Goal: Task Accomplishment & Management: Complete application form

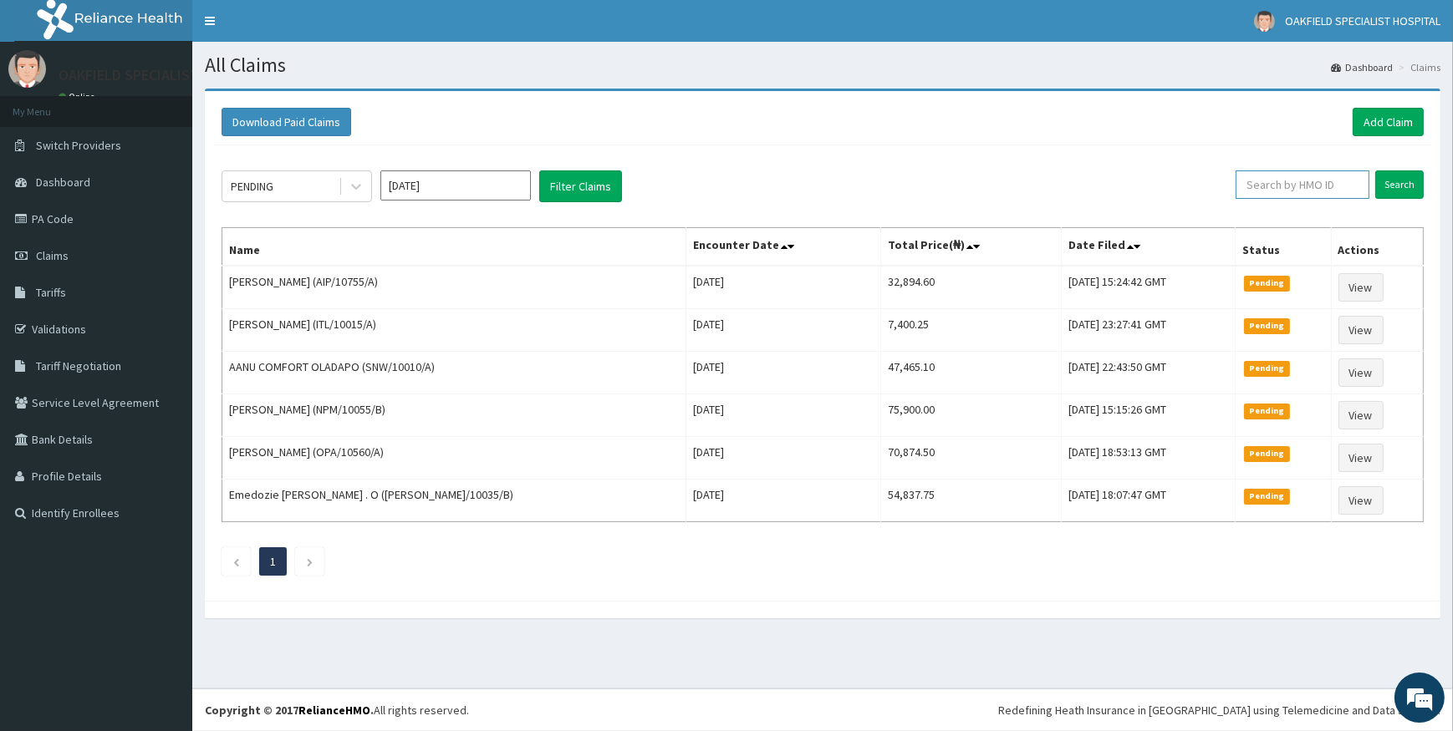
click at [1300, 177] on input "text" at bounding box center [1302, 184] width 134 height 28
paste input "TBC/10039/A"
type input "TBC/10039/A"
click at [1391, 185] on input "Search" at bounding box center [1399, 184] width 48 height 28
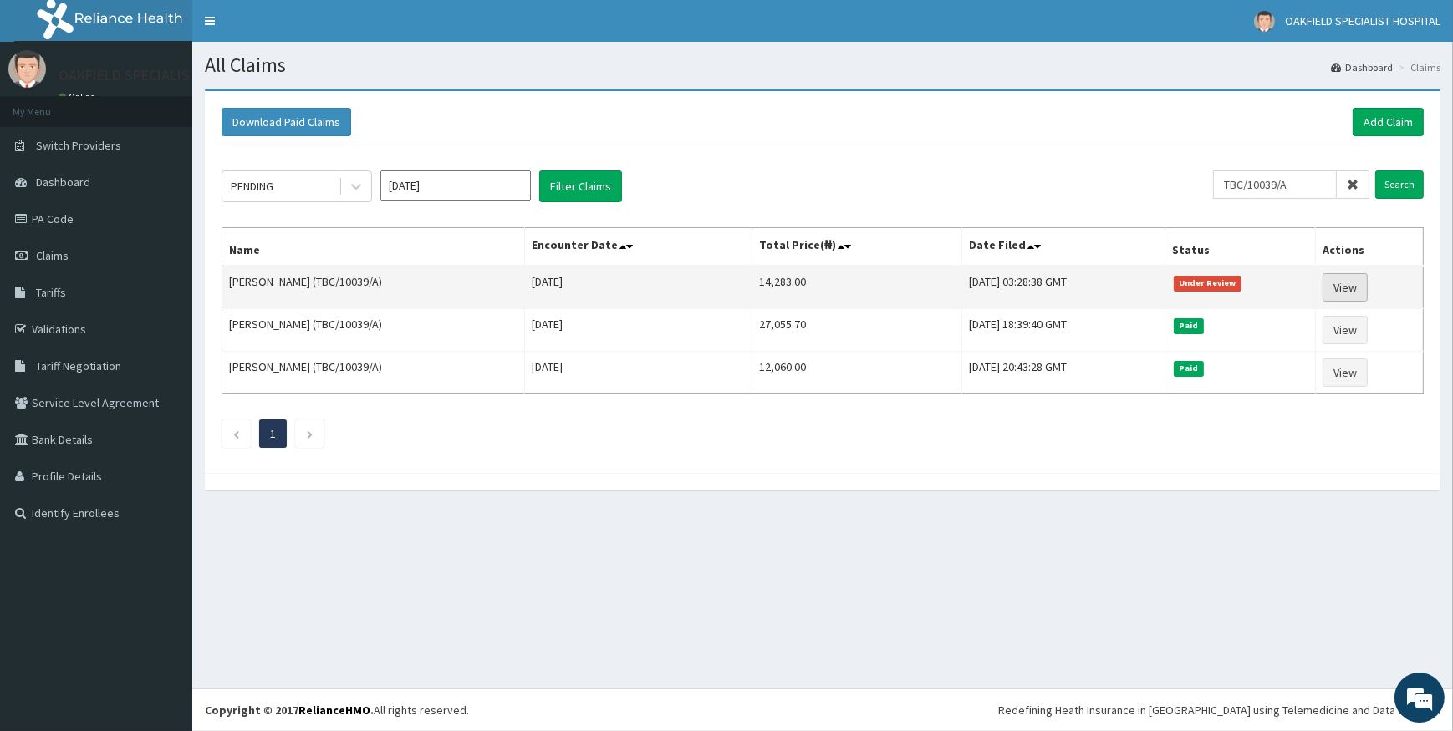
click at [1363, 276] on link "View" at bounding box center [1344, 287] width 45 height 28
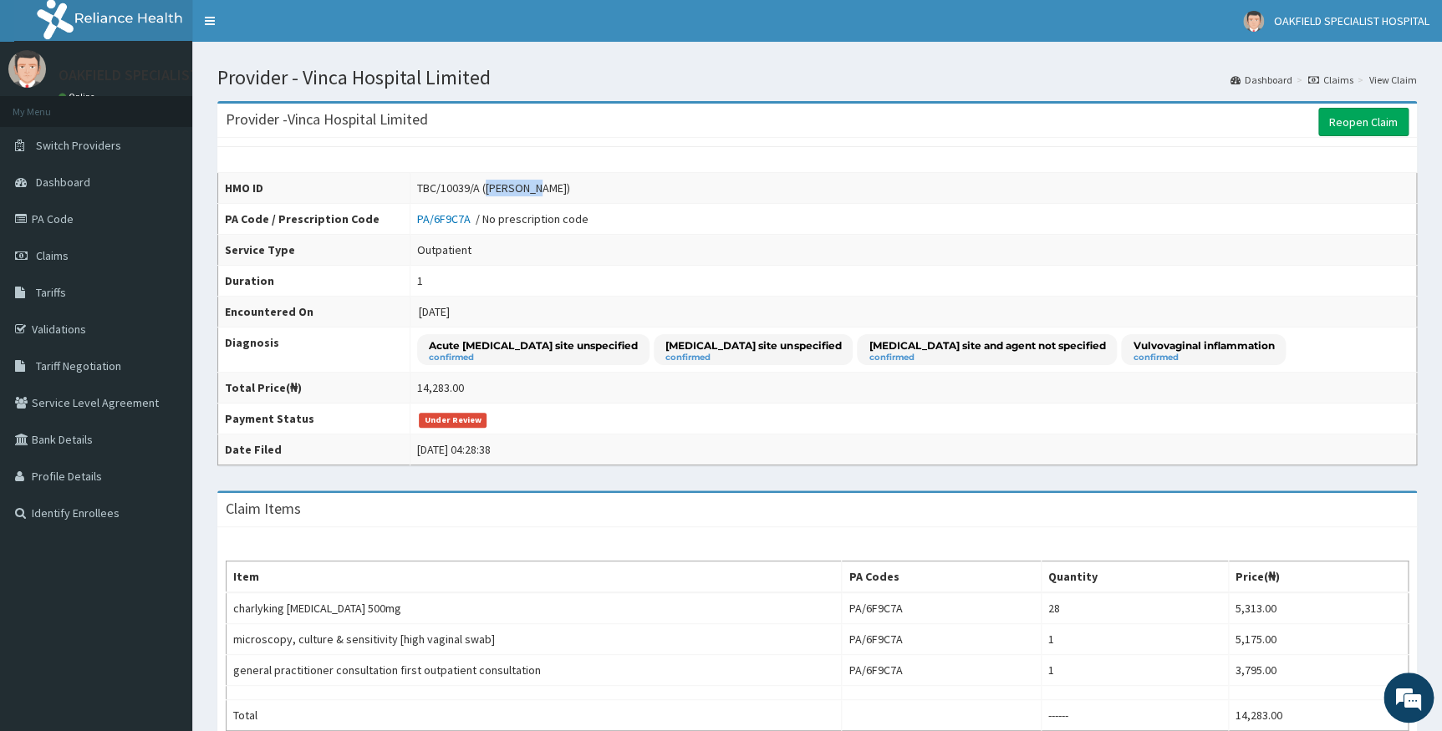
drag, startPoint x: 465, startPoint y: 185, endPoint x: 513, endPoint y: 180, distance: 48.7
click at [513, 180] on div "TBC/10039/A (Lawrencia Obi)" at bounding box center [493, 188] width 153 height 17
copy div "Lawrencia"
click at [1386, 109] on link "Reopen Claim" at bounding box center [1363, 122] width 90 height 28
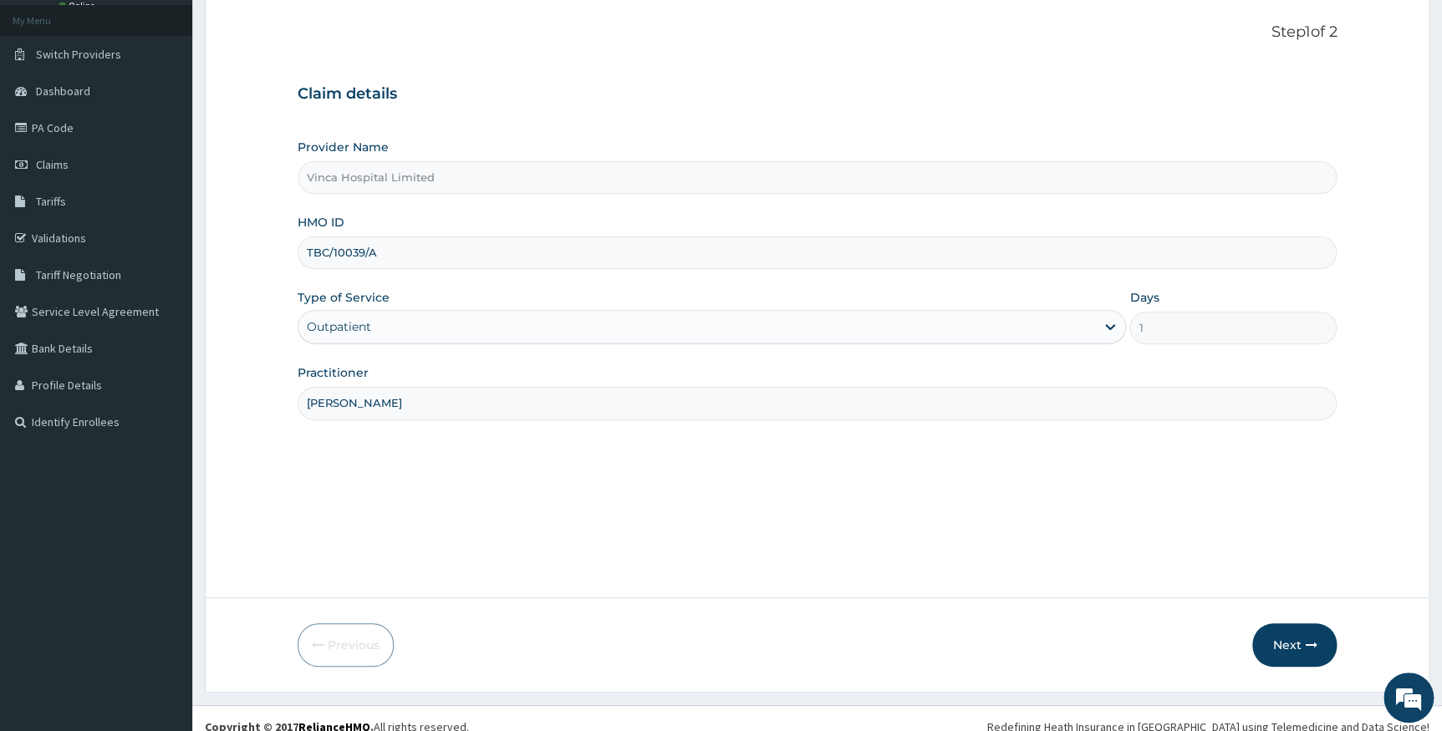
scroll to position [107, 0]
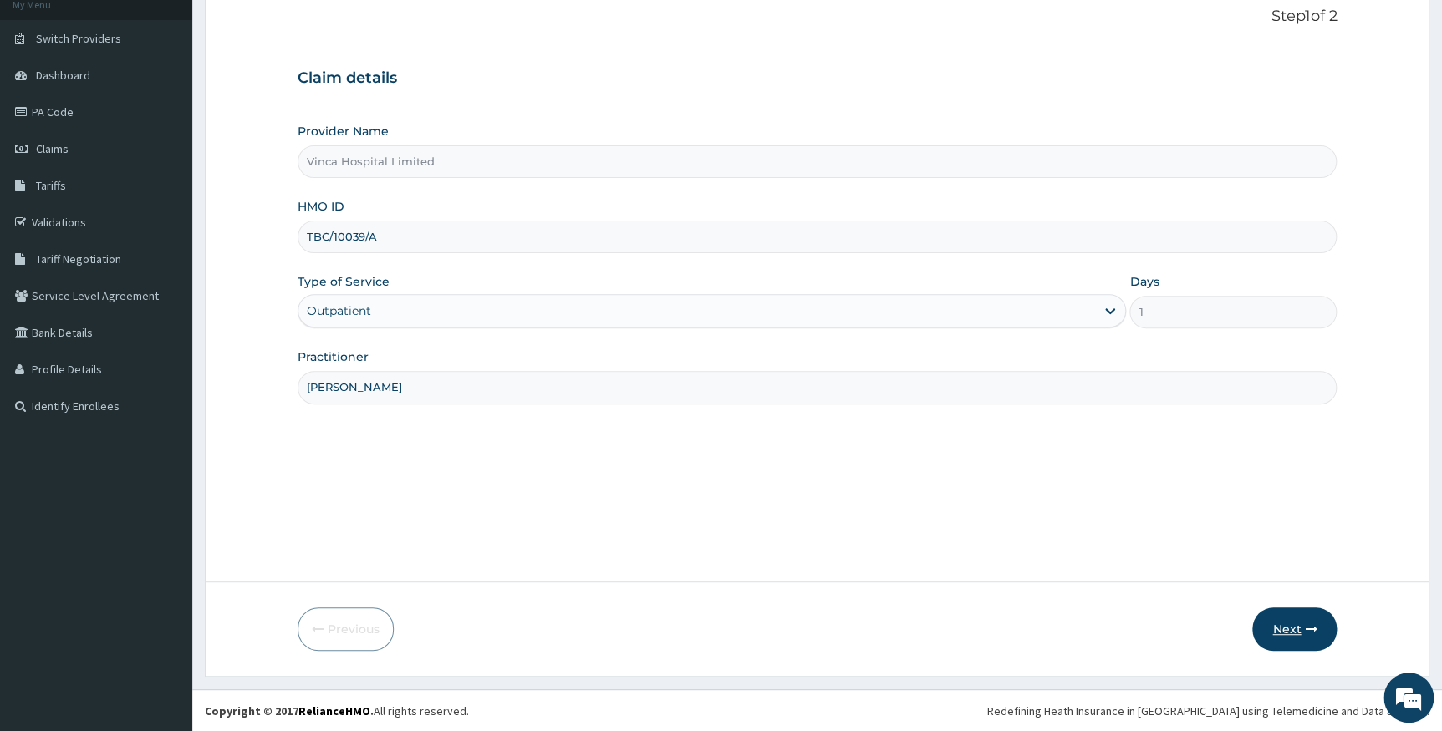
click at [1286, 637] on button "Next" at bounding box center [1294, 629] width 84 height 43
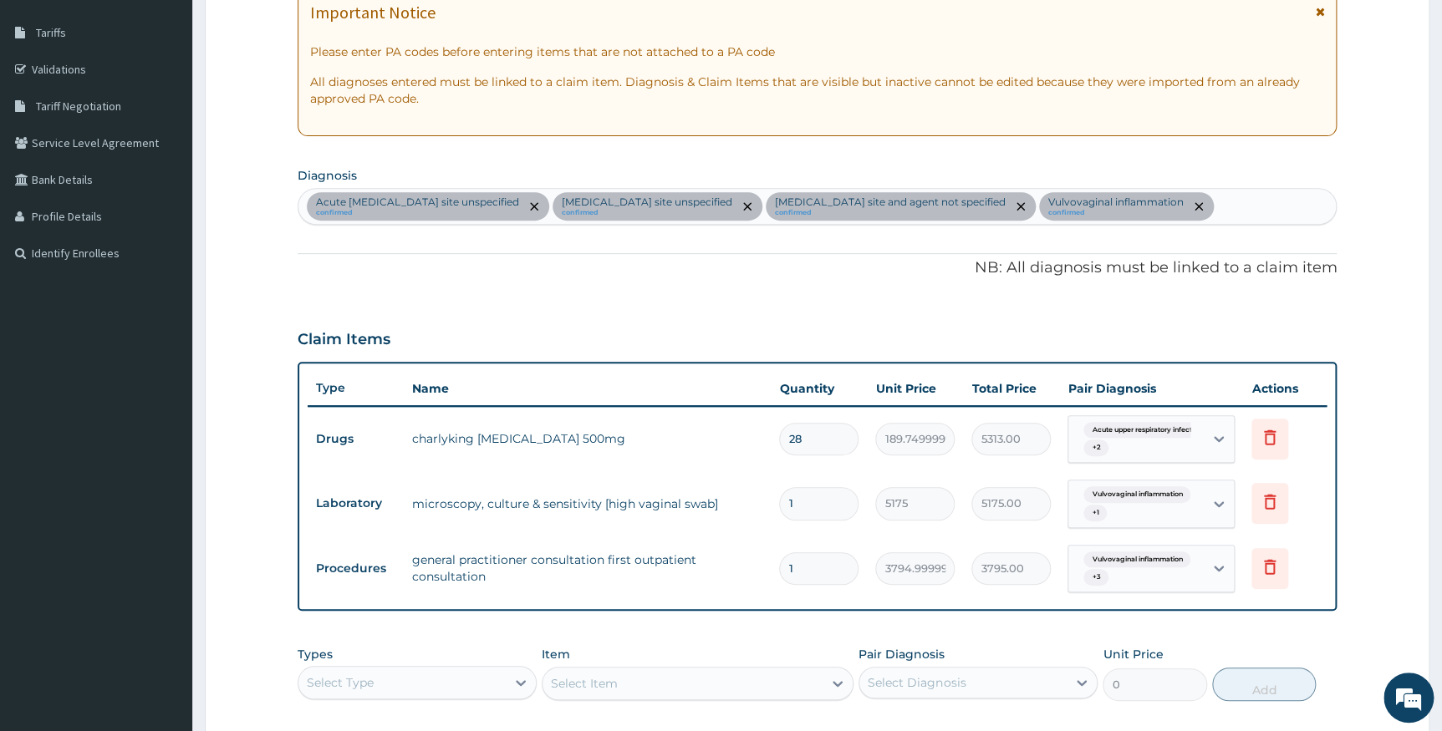
scroll to position [437, 0]
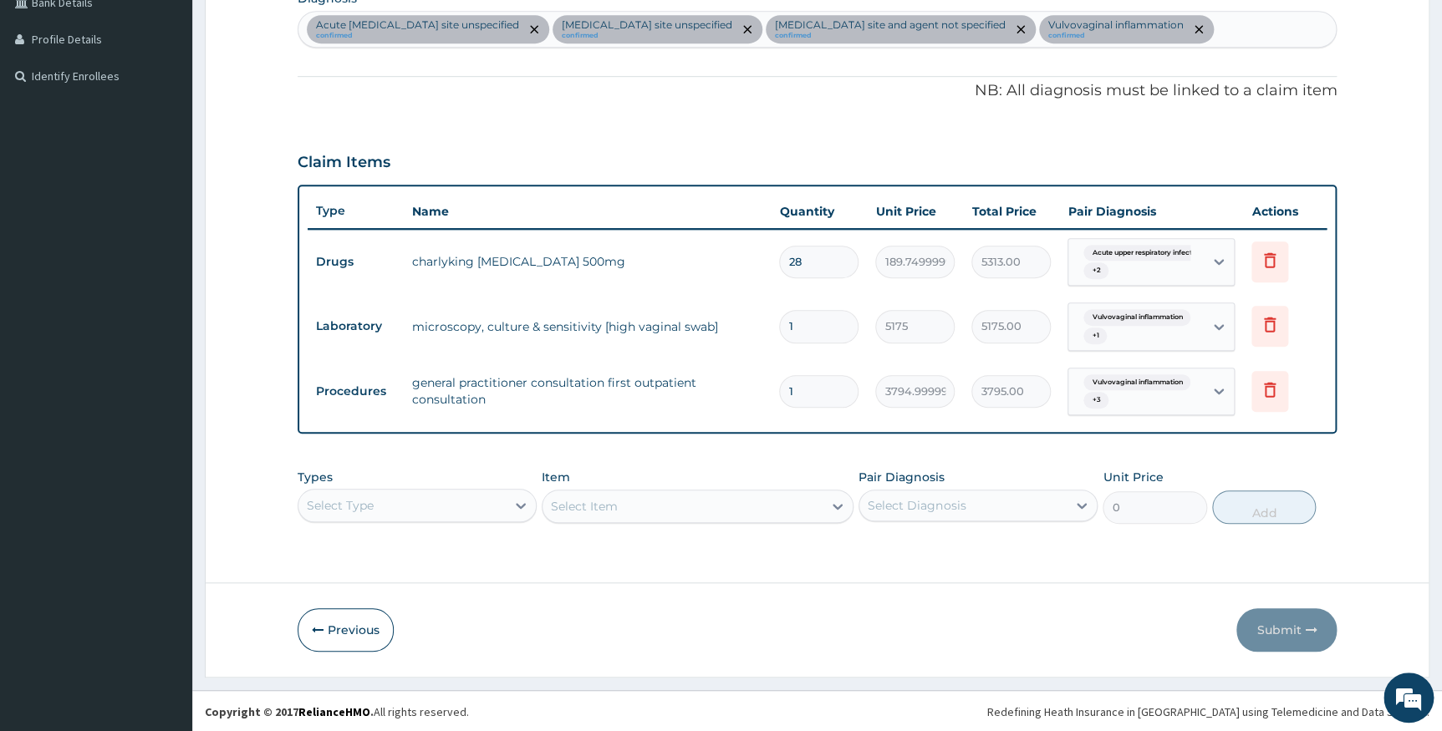
click at [812, 266] on input "28" at bounding box center [818, 262] width 79 height 33
type input "2"
type input "379.50"
type input "0.00"
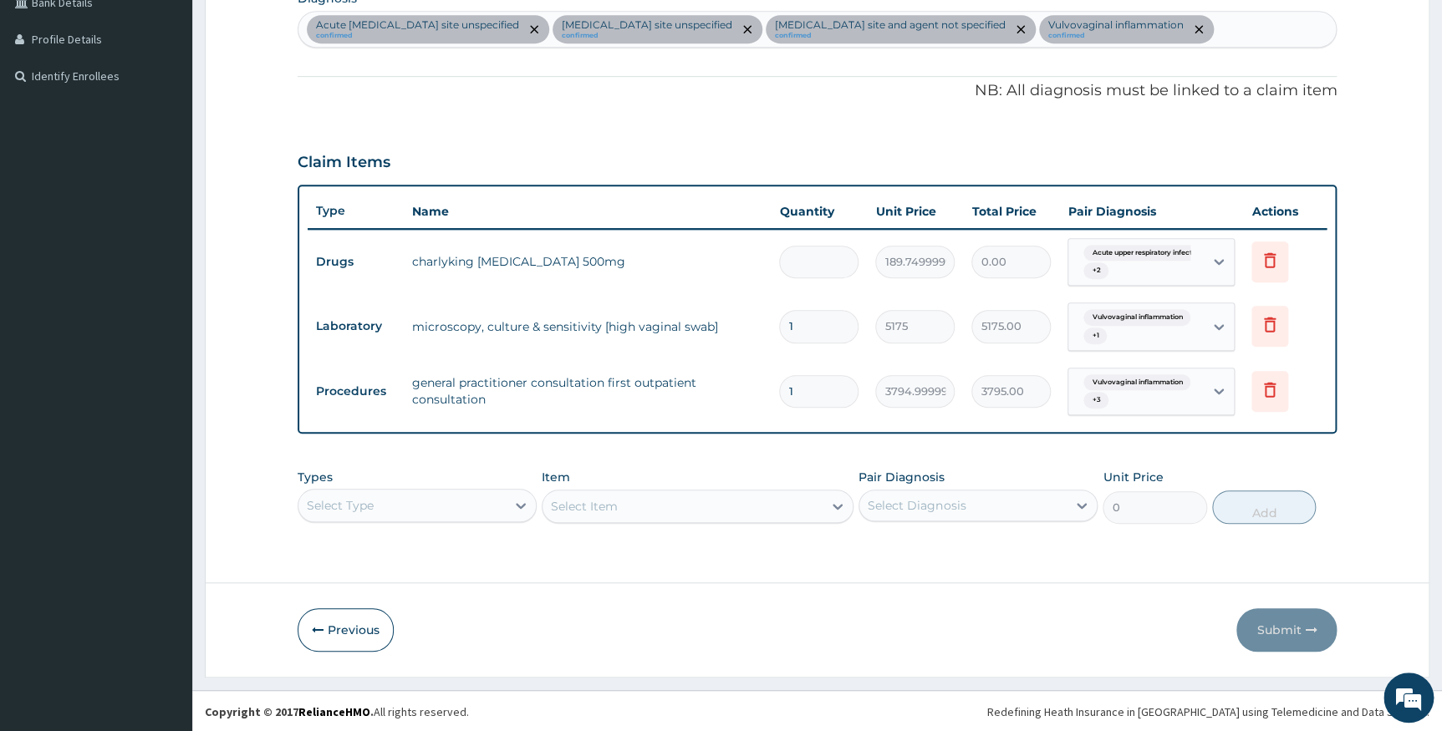
type input "1"
type input "189.75"
type input "14"
type input "2656.50"
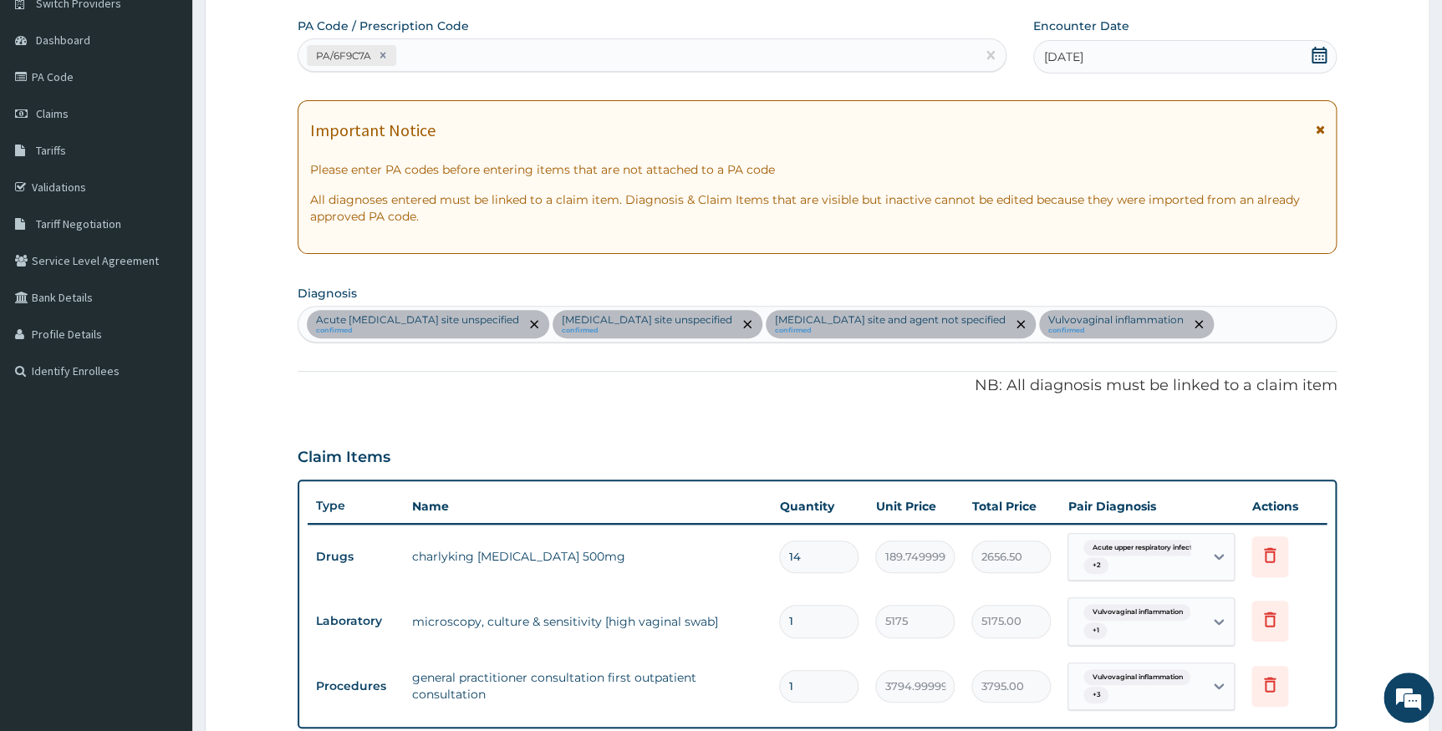
scroll to position [437, 0]
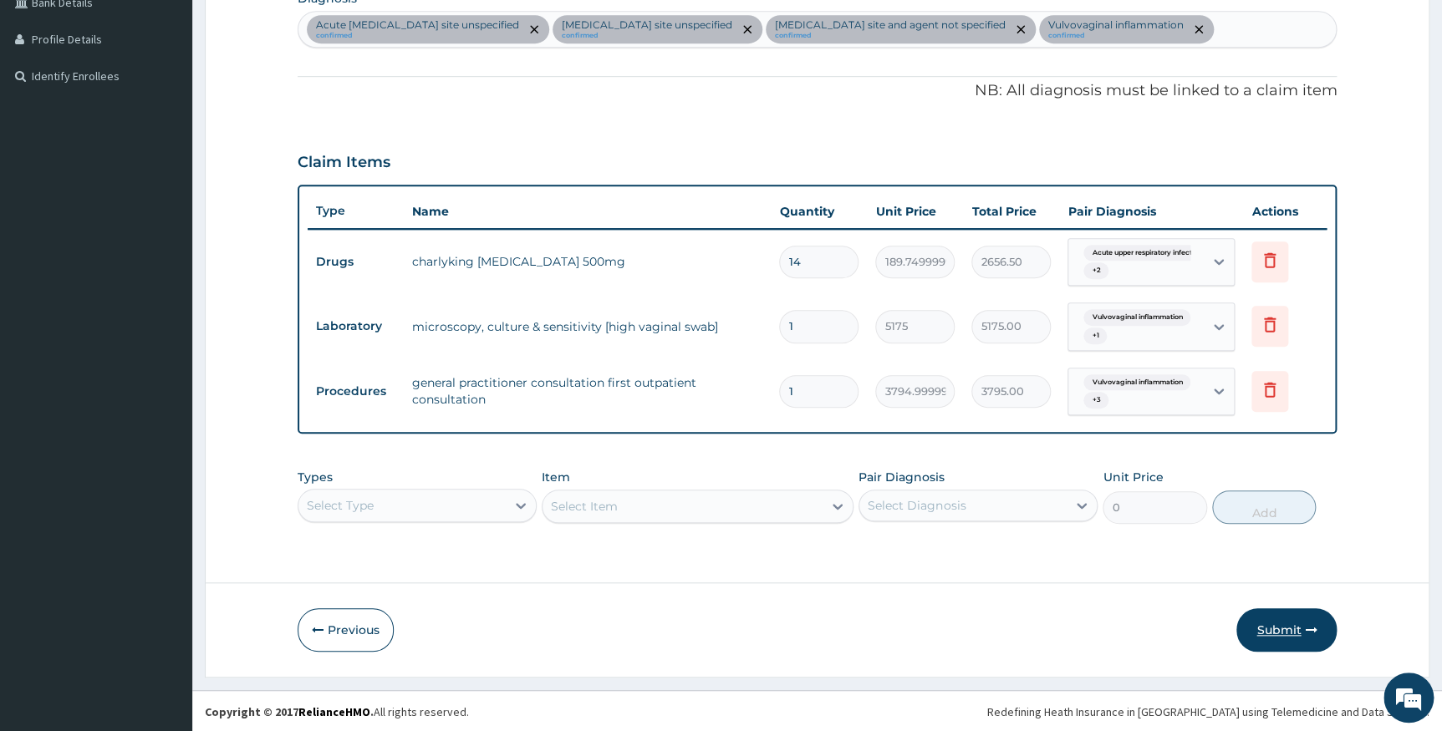
type input "14"
click at [1266, 618] on button "Submit" at bounding box center [1286, 629] width 100 height 43
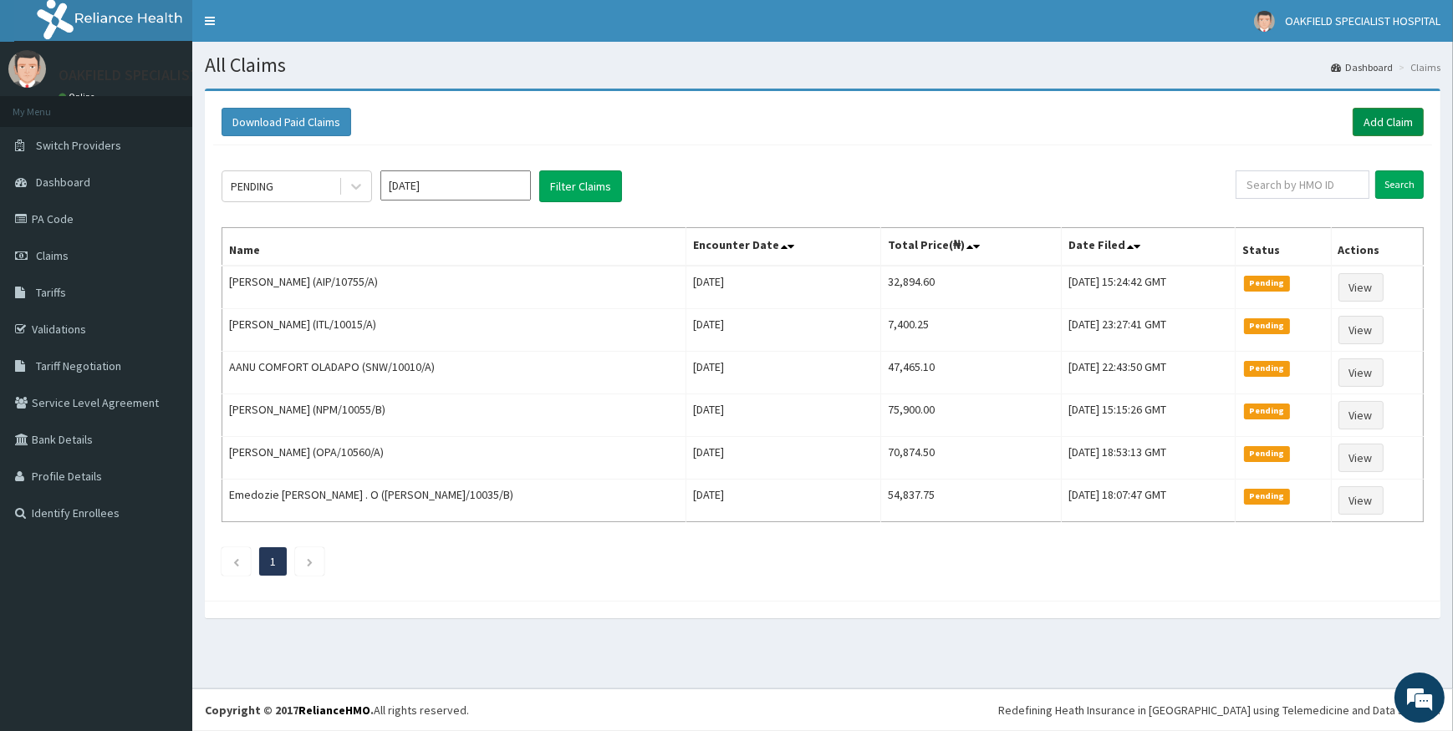
click at [1365, 115] on link "Add Claim" at bounding box center [1387, 122] width 71 height 28
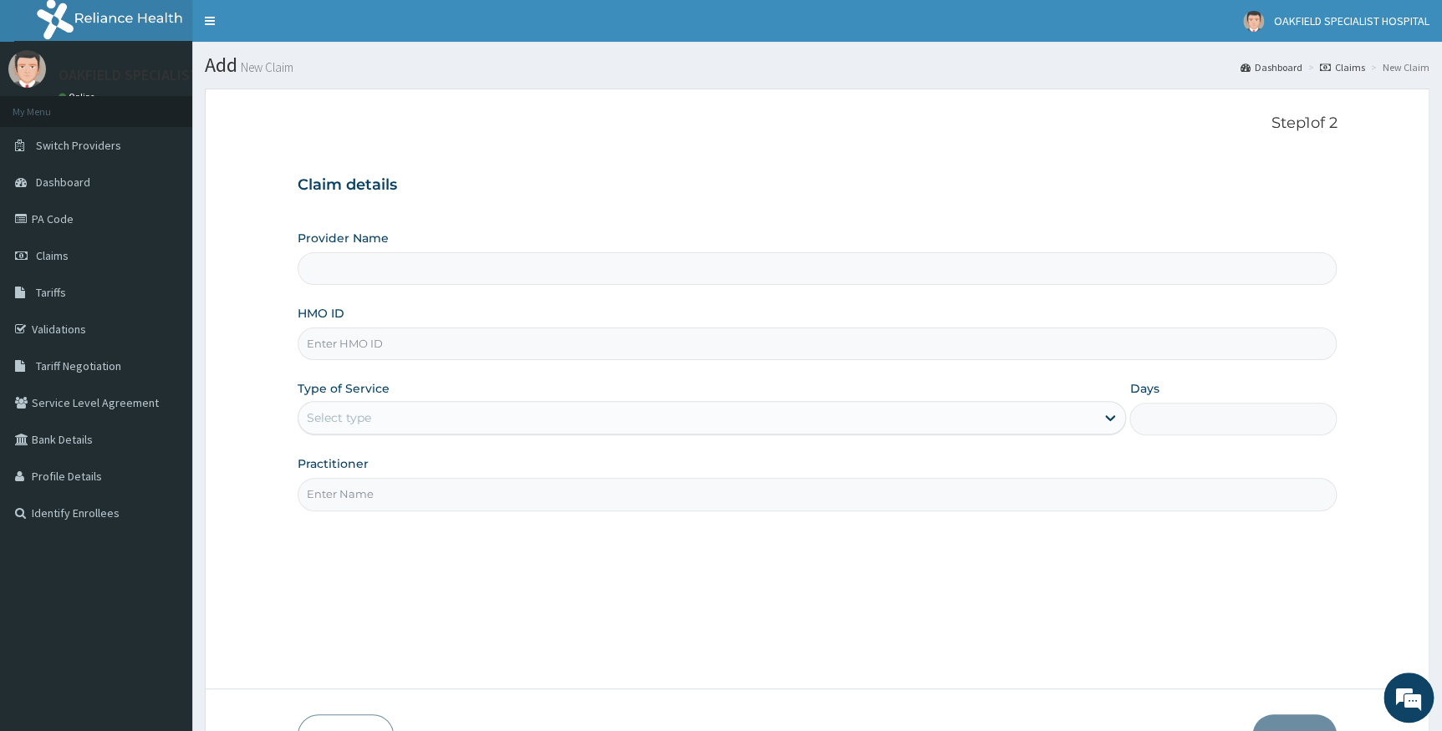
type input "Vinca Hospital Limited"
click at [386, 338] on input "HMO ID" at bounding box center [818, 344] width 1040 height 33
paste input "Lawrencia"
type input "L"
click at [389, 337] on input "HMO ID" at bounding box center [818, 344] width 1040 height 33
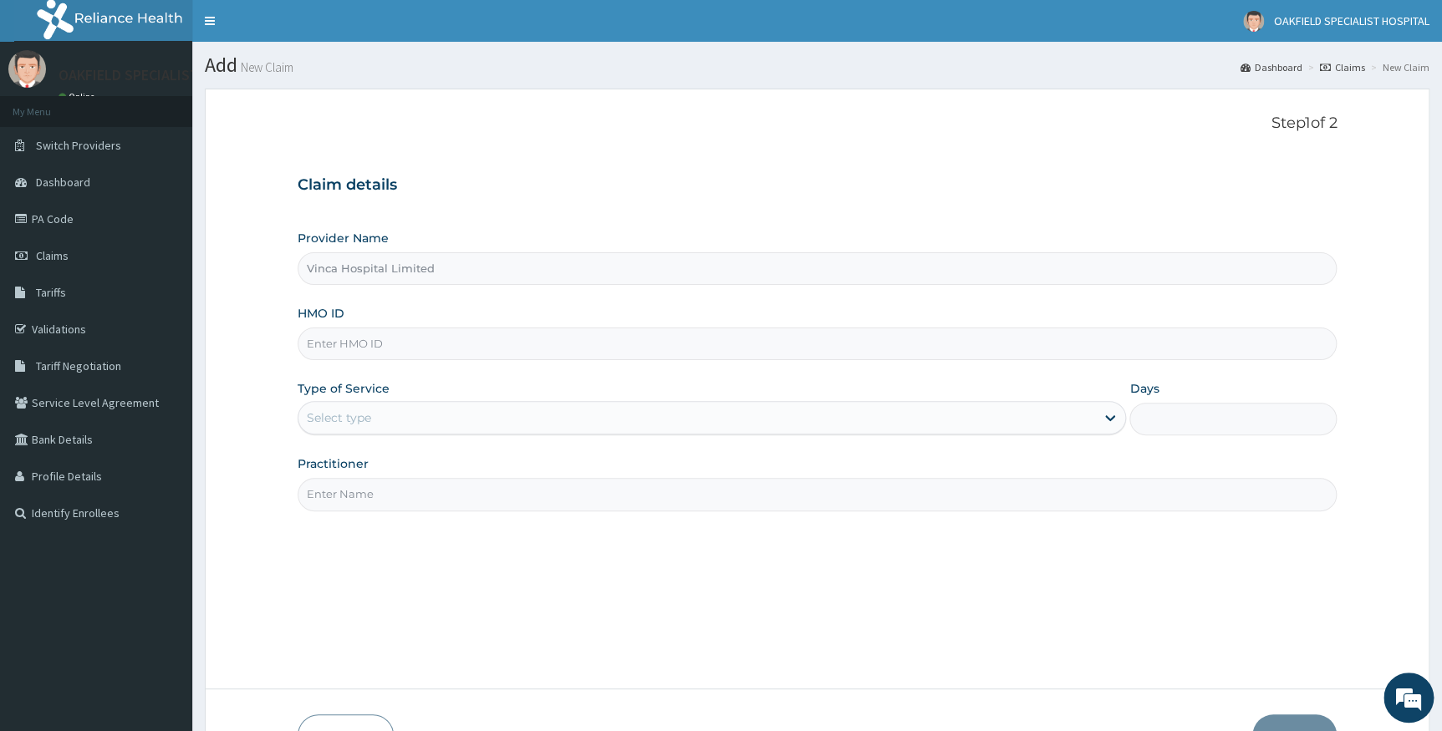
paste input "Lawrencia"
type input "L"
click at [476, 343] on input "HMO ID" at bounding box center [818, 344] width 1040 height 33
paste input "Lawrencia"
type input "L"
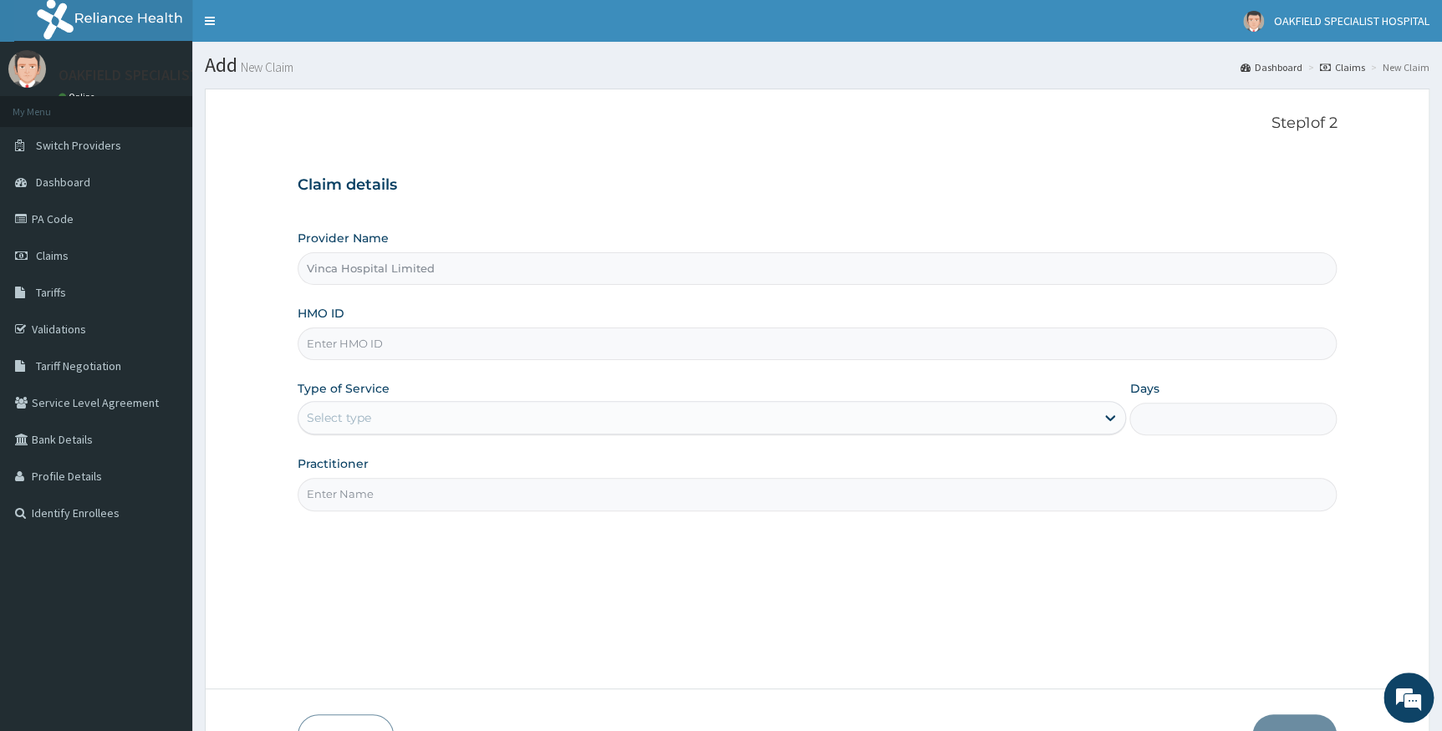
click at [397, 351] on input "HMO ID" at bounding box center [818, 344] width 1040 height 33
paste input "TBC/10039/A"
type input "TBC/10039/A"
click at [466, 430] on div "Select type" at bounding box center [696, 418] width 797 height 27
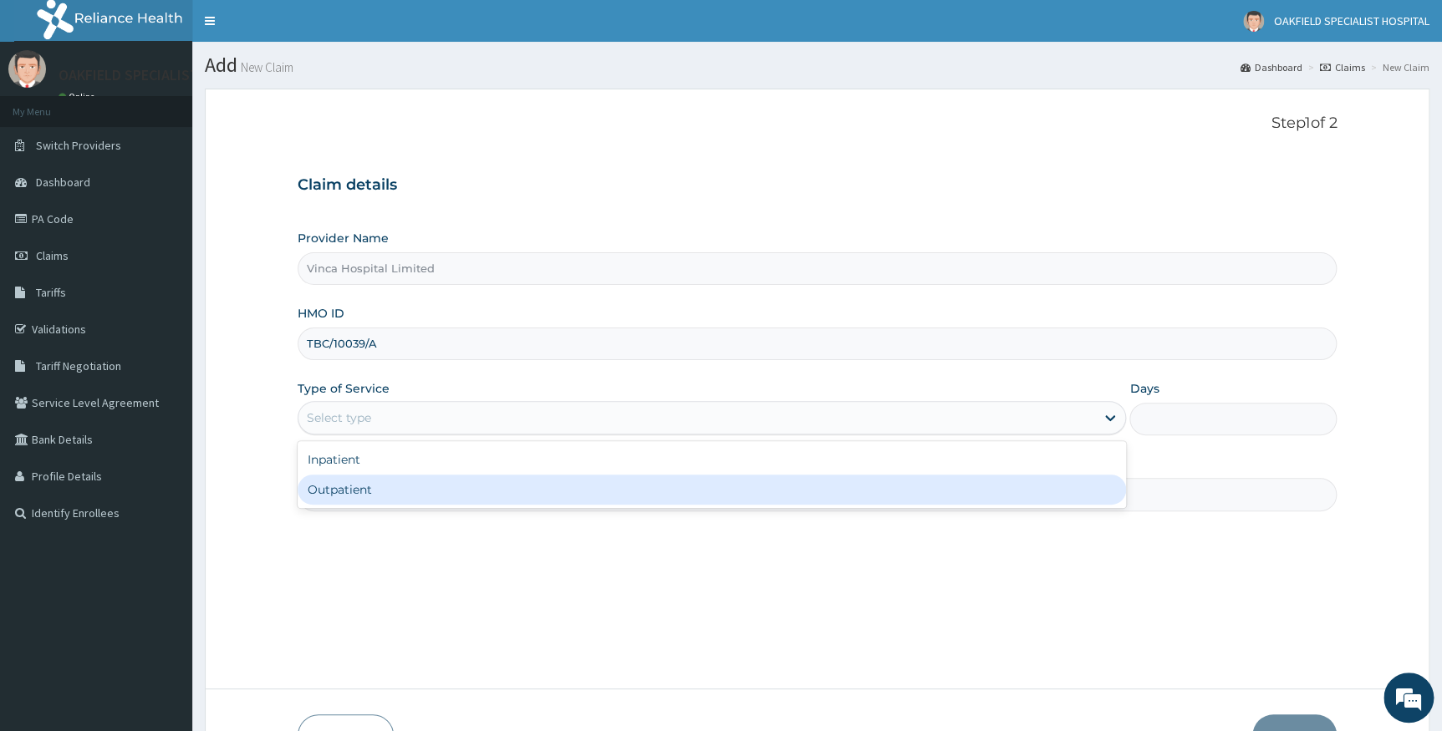
click at [444, 489] on div "Outpatient" at bounding box center [712, 490] width 829 height 30
type input "1"
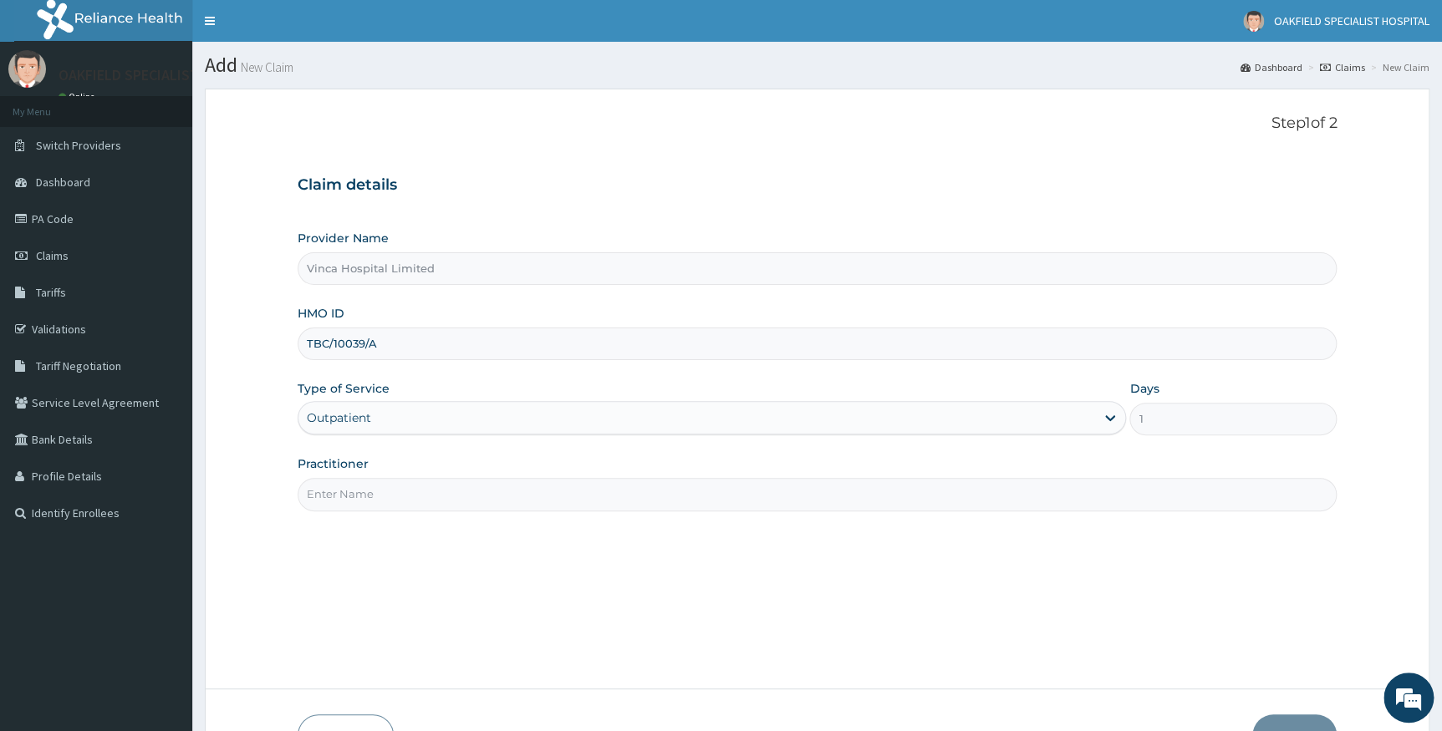
click at [444, 489] on input "Practitioner" at bounding box center [818, 494] width 1040 height 33
type input "DR BELLO"
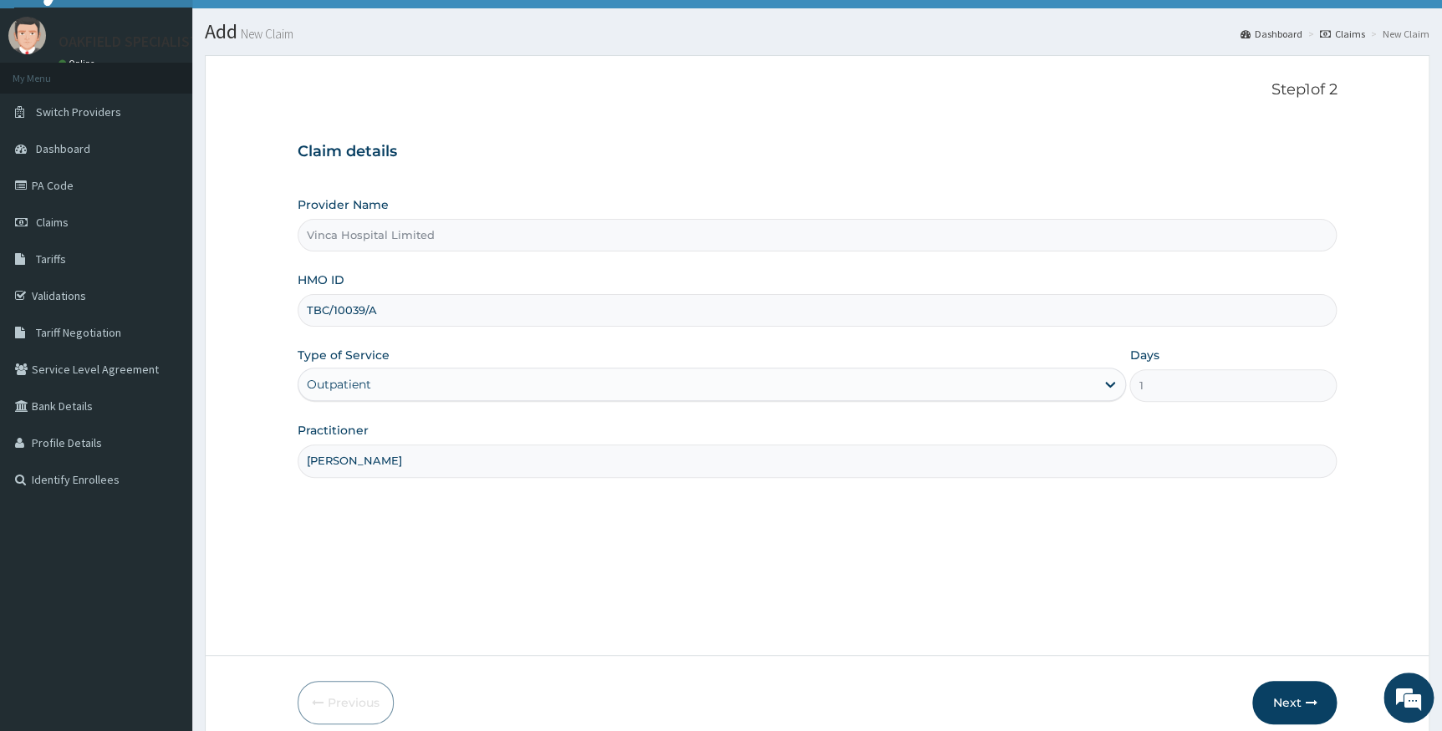
scroll to position [107, 0]
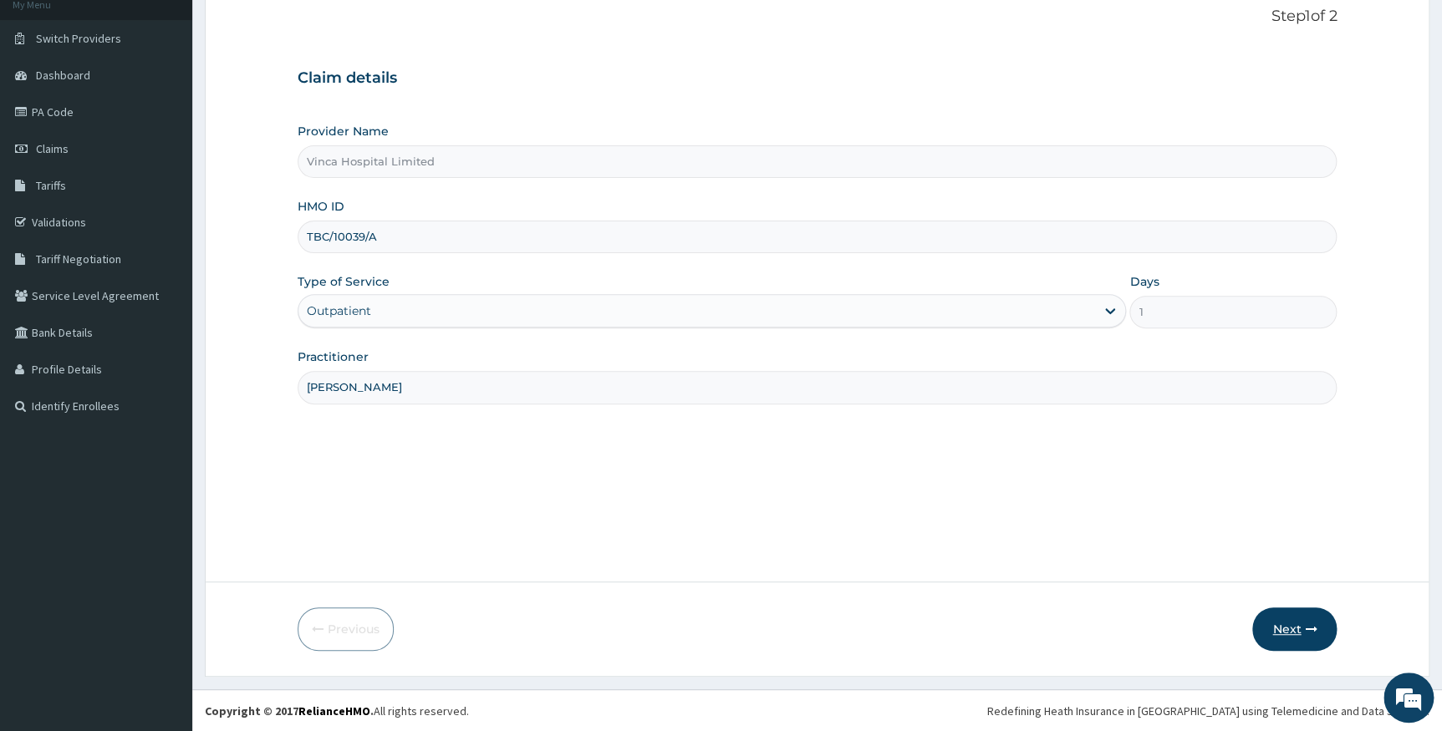
click at [1307, 635] on button "Next" at bounding box center [1294, 629] width 84 height 43
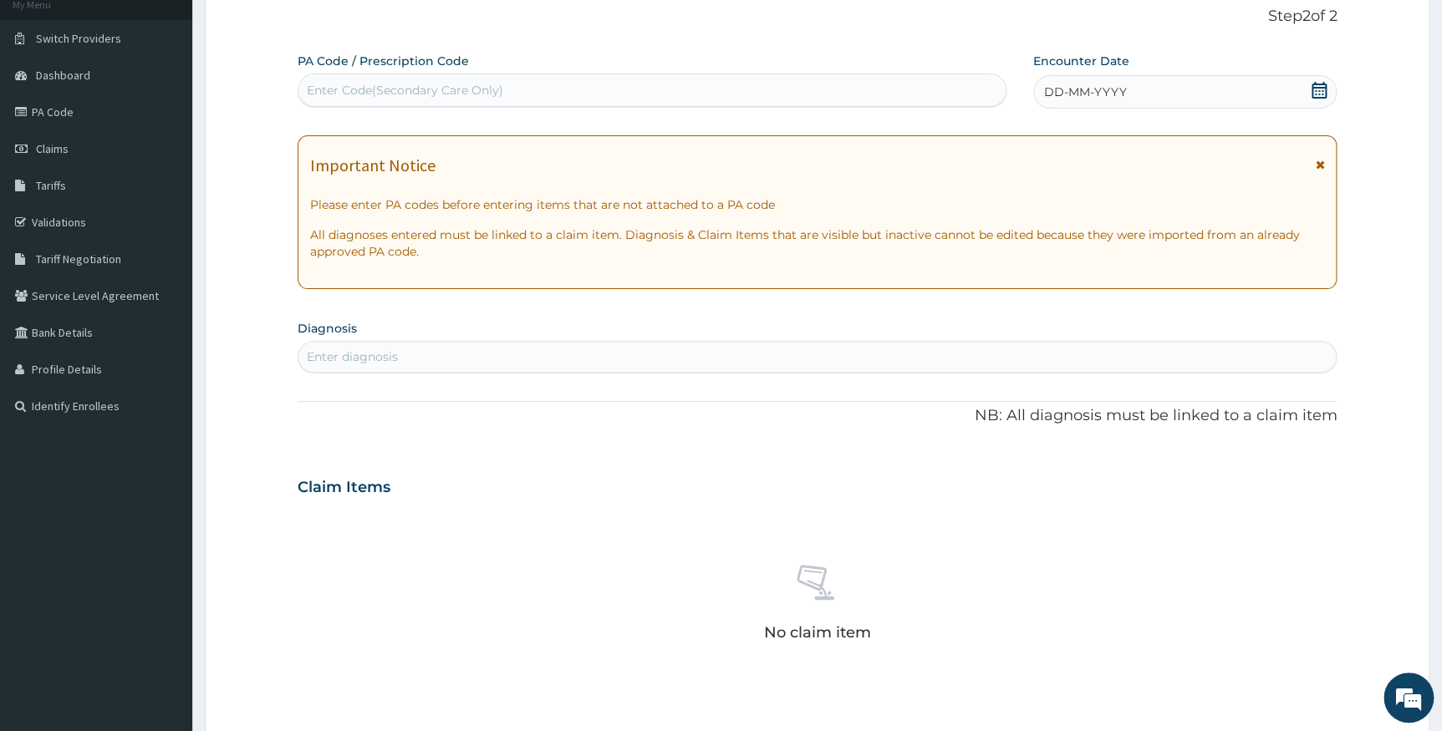
click at [486, 94] on div "Enter Code(Secondary Care Only)" at bounding box center [405, 90] width 196 height 17
paste input "PA/59CB96"
type input "PA/59CB96"
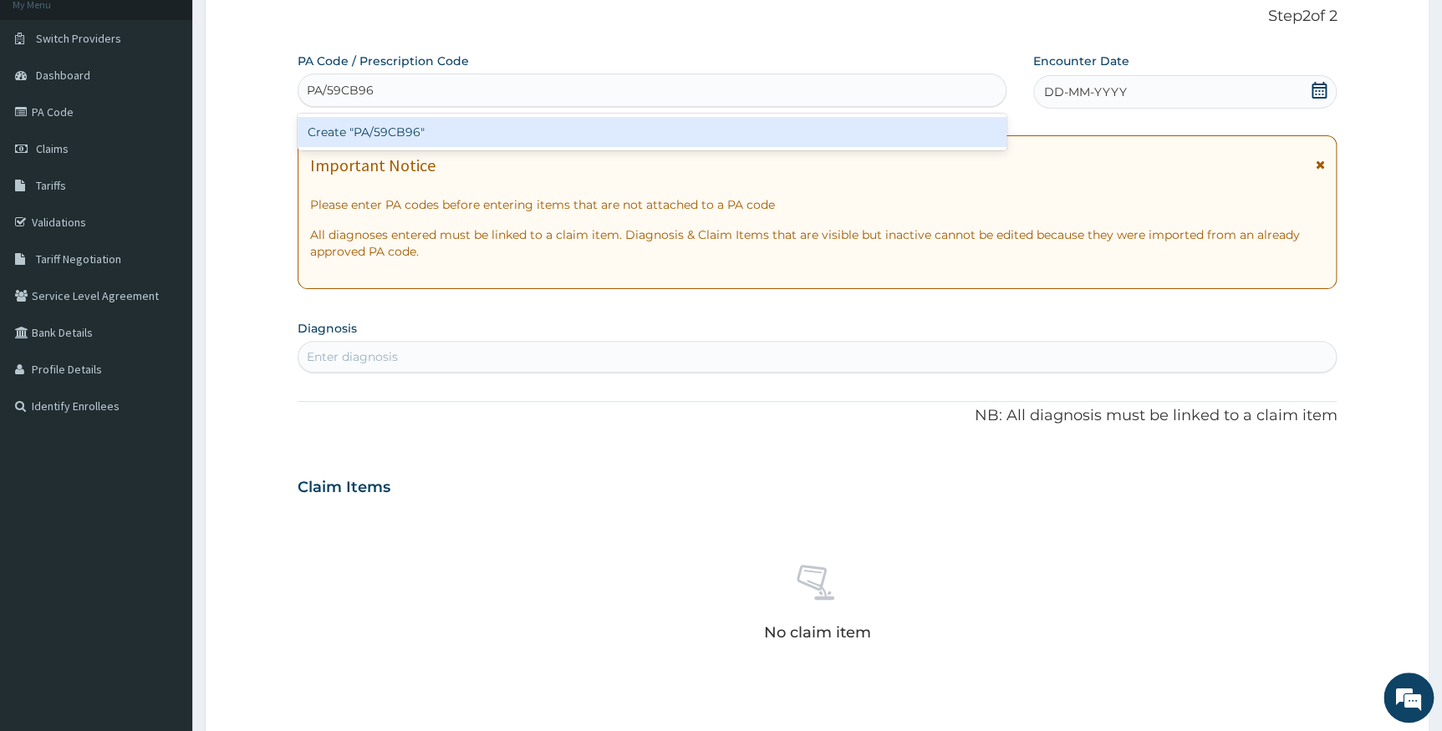
click at [496, 120] on div "Create "PA/59CB96"" at bounding box center [652, 132] width 709 height 30
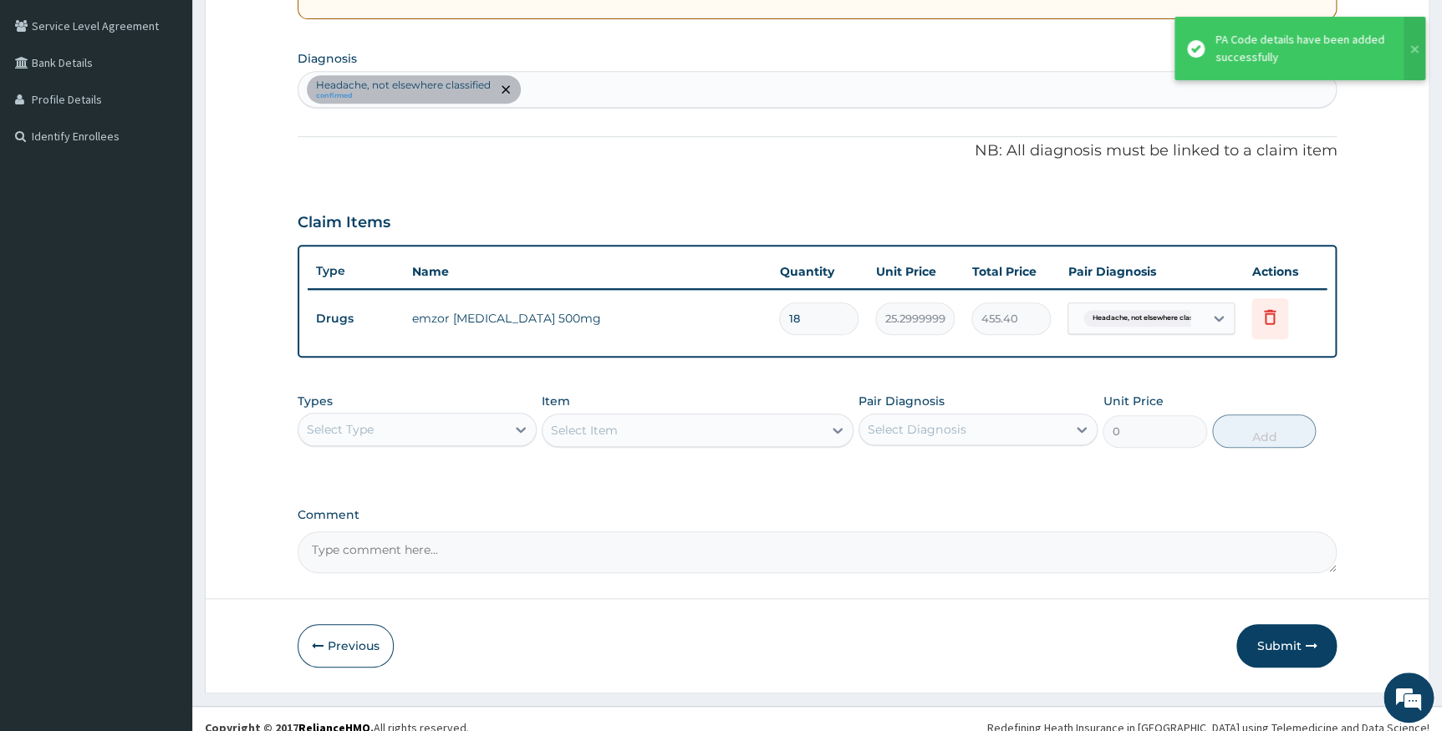
scroll to position [393, 0]
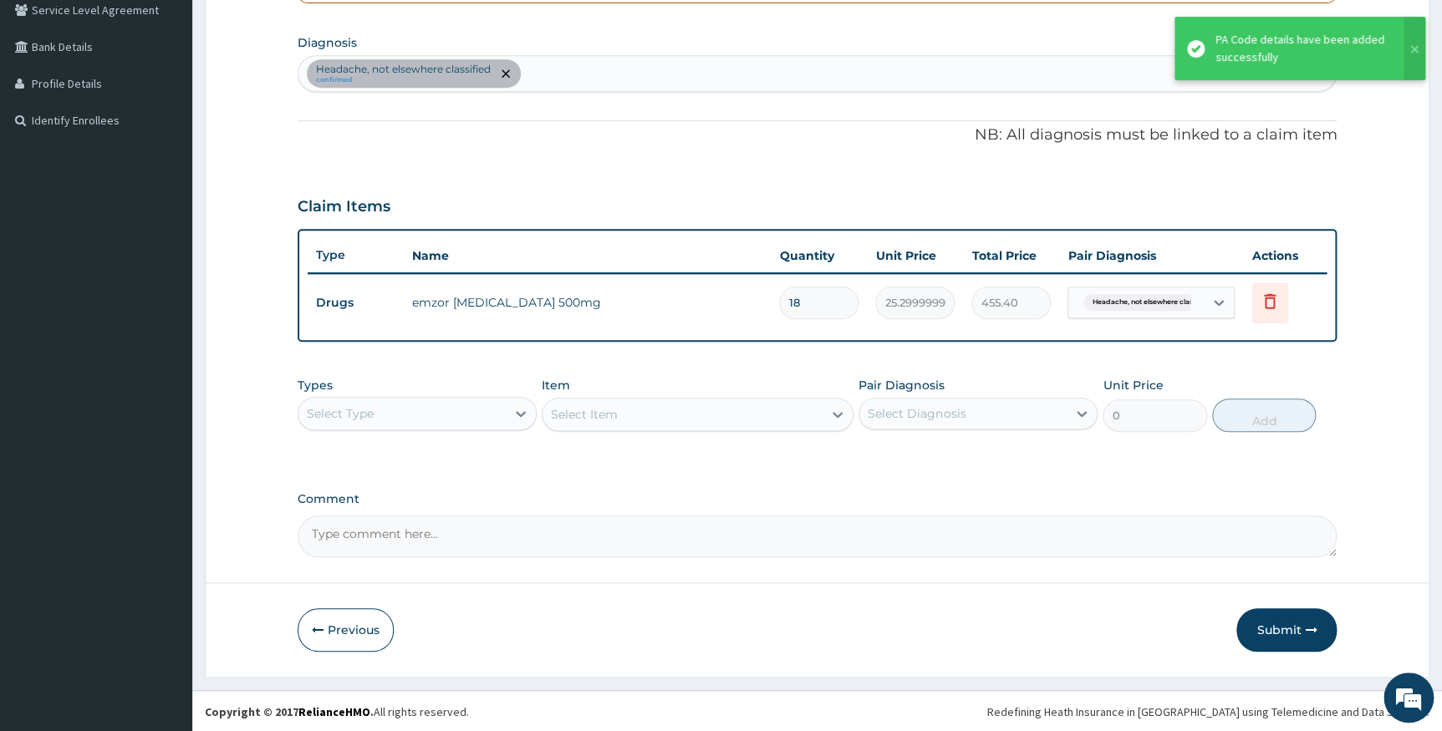
drag, startPoint x: 1261, startPoint y: 622, endPoint x: 1260, endPoint y: 607, distance: 15.1
click at [1261, 613] on button "Submit" at bounding box center [1286, 629] width 100 height 43
